Goal: Information Seeking & Learning: Compare options

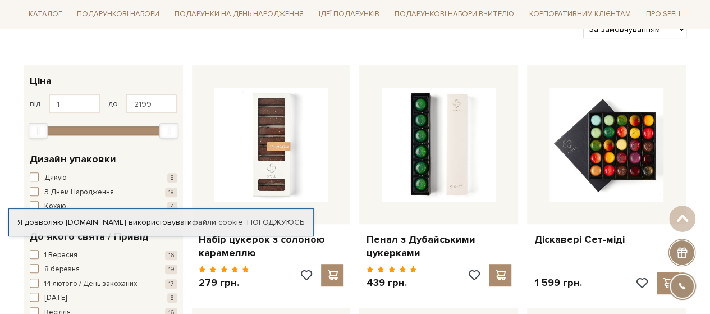
scroll to position [168, 0]
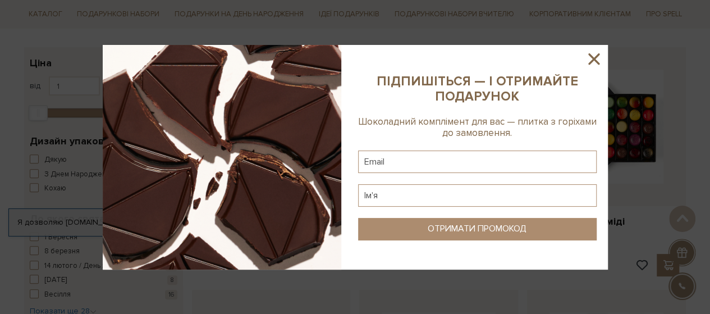
click at [592, 56] on icon at bounding box center [593, 58] width 19 height 19
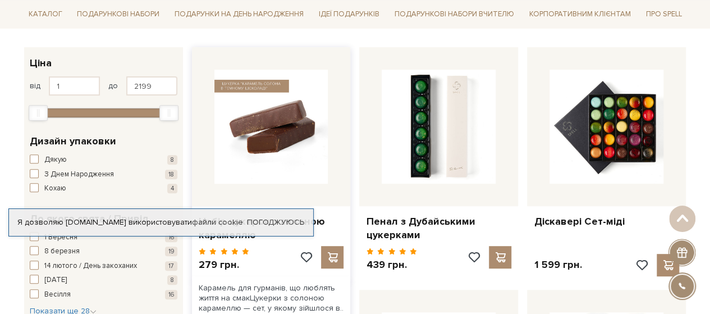
scroll to position [56, 0]
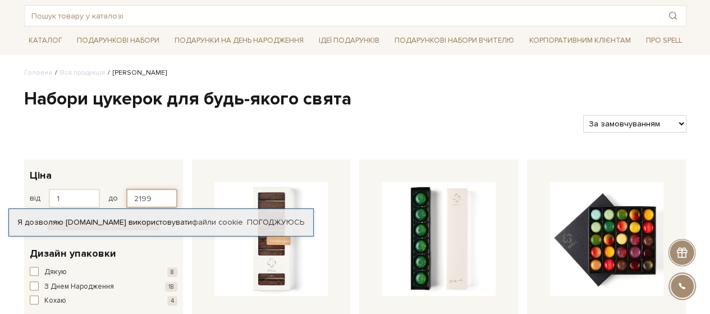
drag, startPoint x: 158, startPoint y: 197, endPoint x: 125, endPoint y: 196, distance: 32.6
click at [126, 196] on input "2199" at bounding box center [151, 198] width 51 height 19
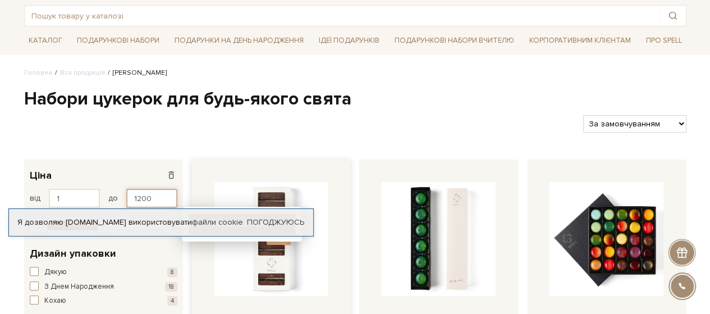
type input "1200"
click at [30, 287] on span "button" at bounding box center [34, 285] width 9 height 9
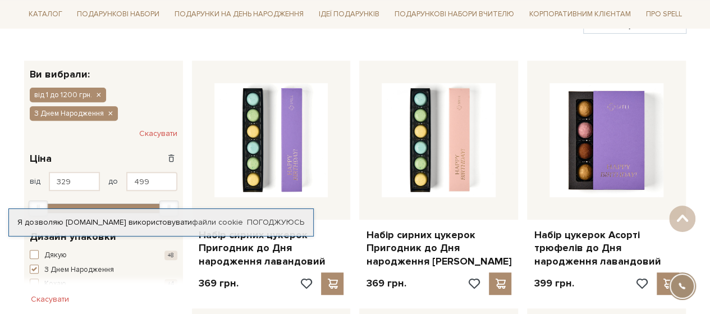
scroll to position [56, 0]
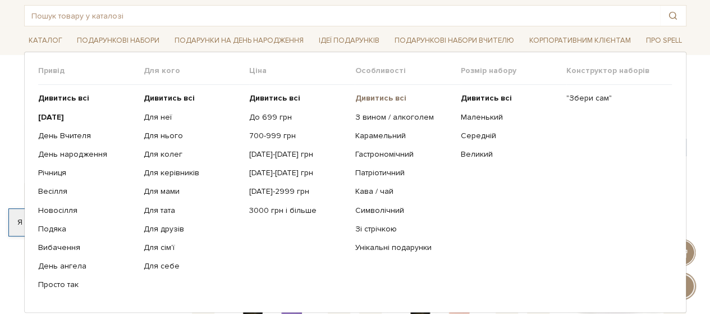
click at [391, 99] on b "Дивитись всі" at bounding box center [380, 98] width 51 height 10
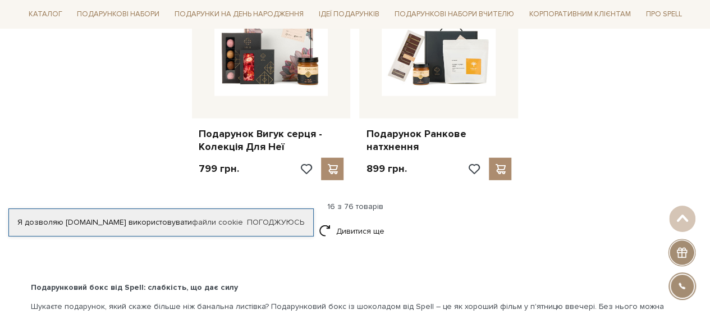
scroll to position [1515, 0]
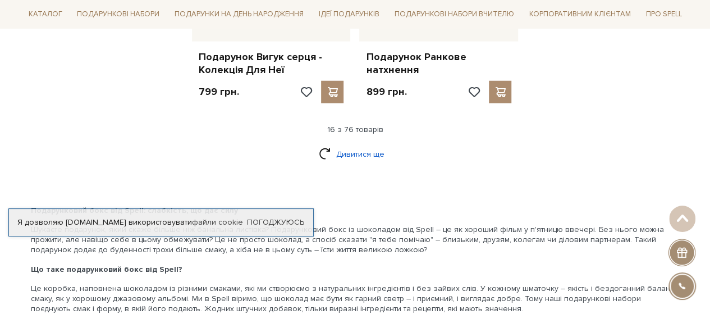
click at [346, 145] on link "Дивитися ще" at bounding box center [355, 154] width 73 height 20
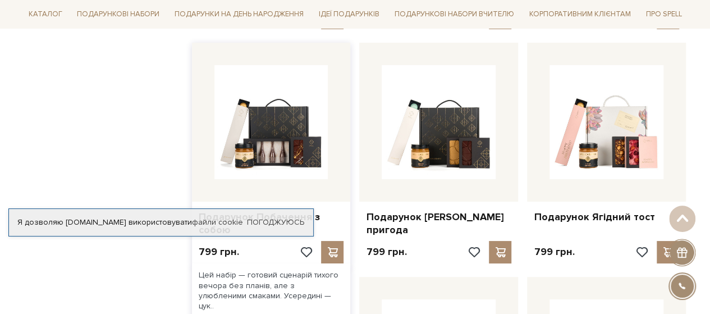
scroll to position [1964, 0]
